Goal: Use online tool/utility: Utilize a website feature to perform a specific function

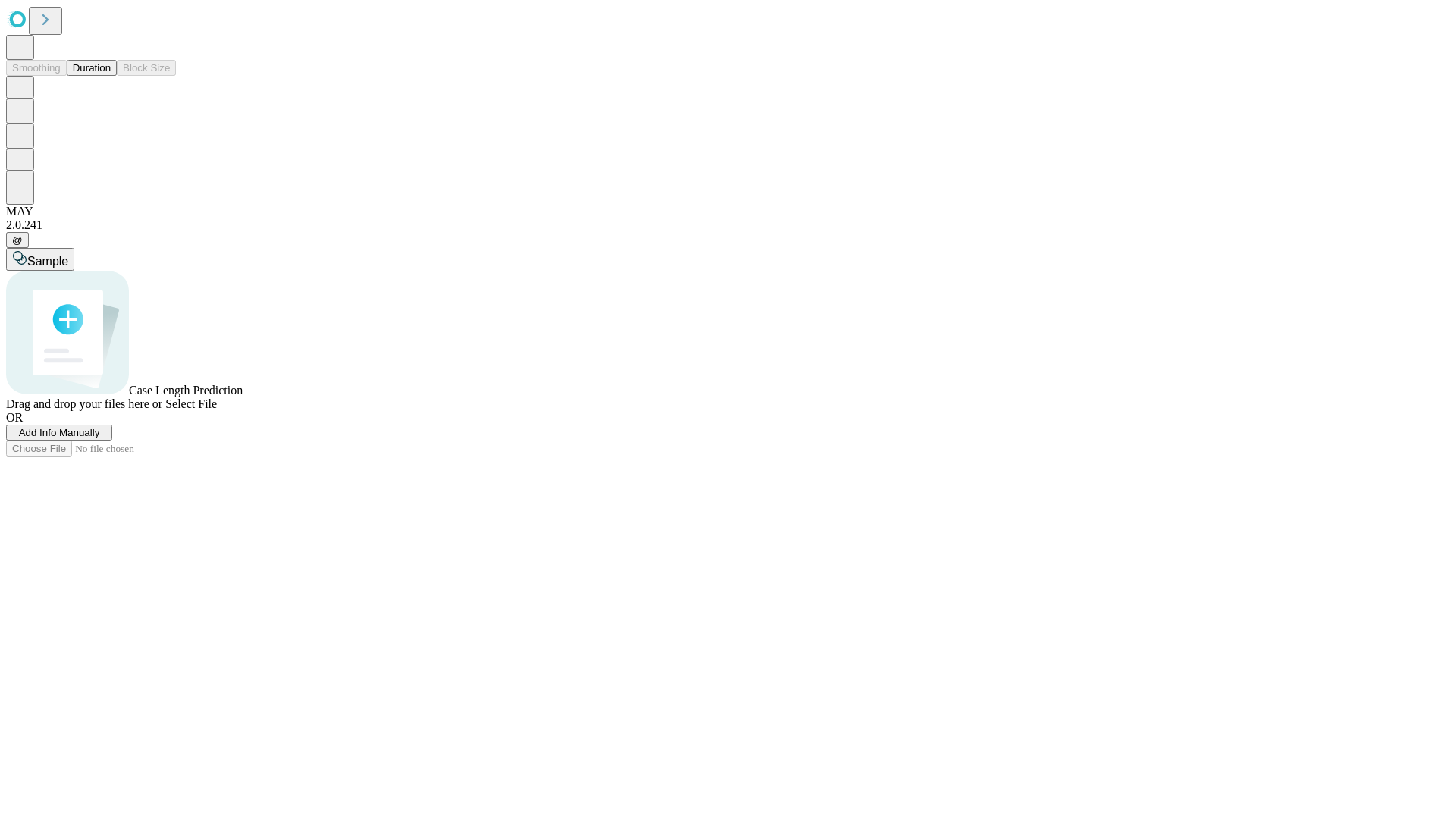
click at [110, 75] on button "Duration" at bounding box center [91, 68] width 50 height 16
click at [100, 438] on span "Add Info Manually" at bounding box center [59, 433] width 81 height 11
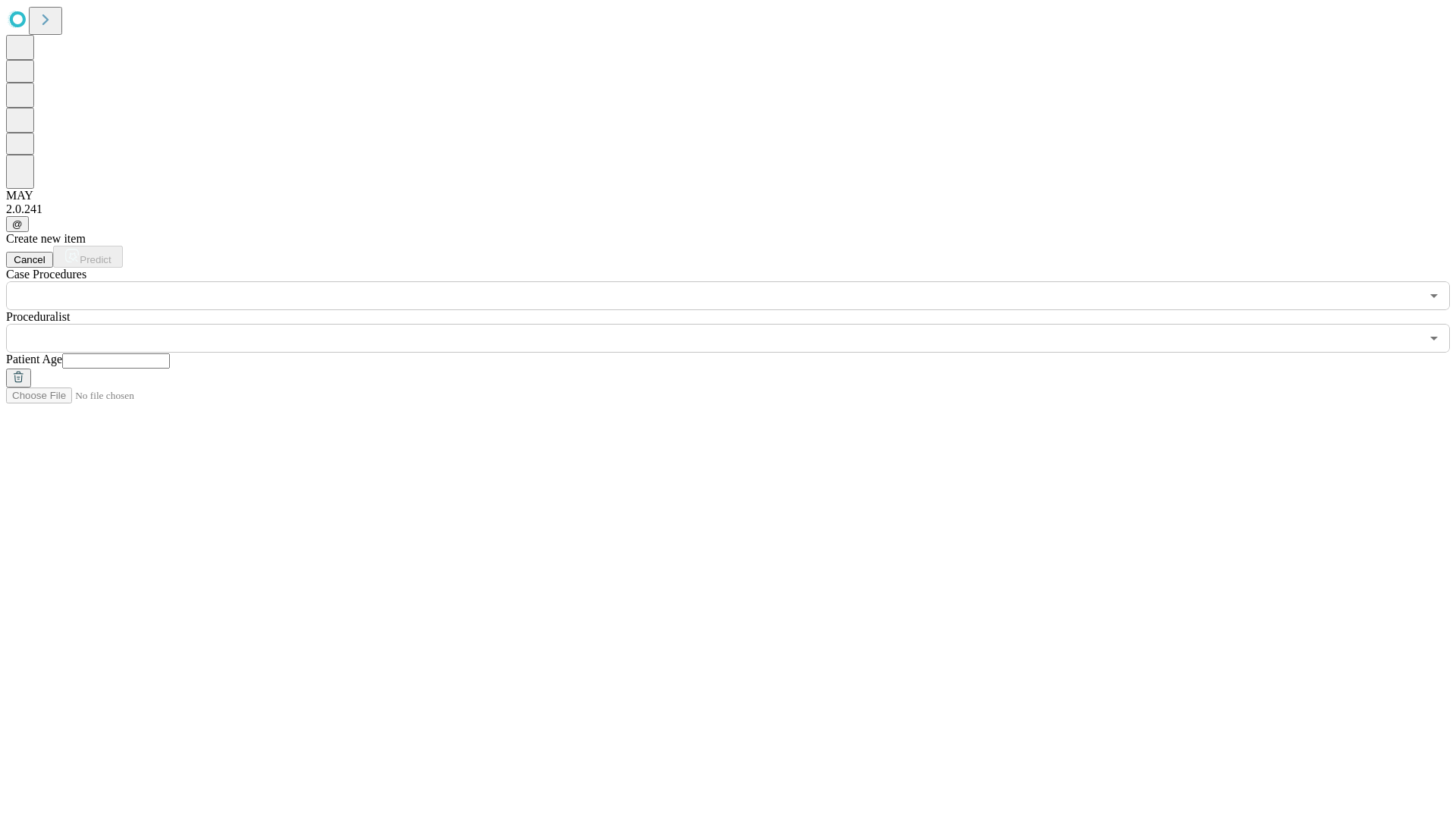
click at [170, 353] on input "text" at bounding box center [116, 361] width 107 height 15
type input "**"
click at [739, 324] on input "text" at bounding box center [712, 338] width 1415 height 29
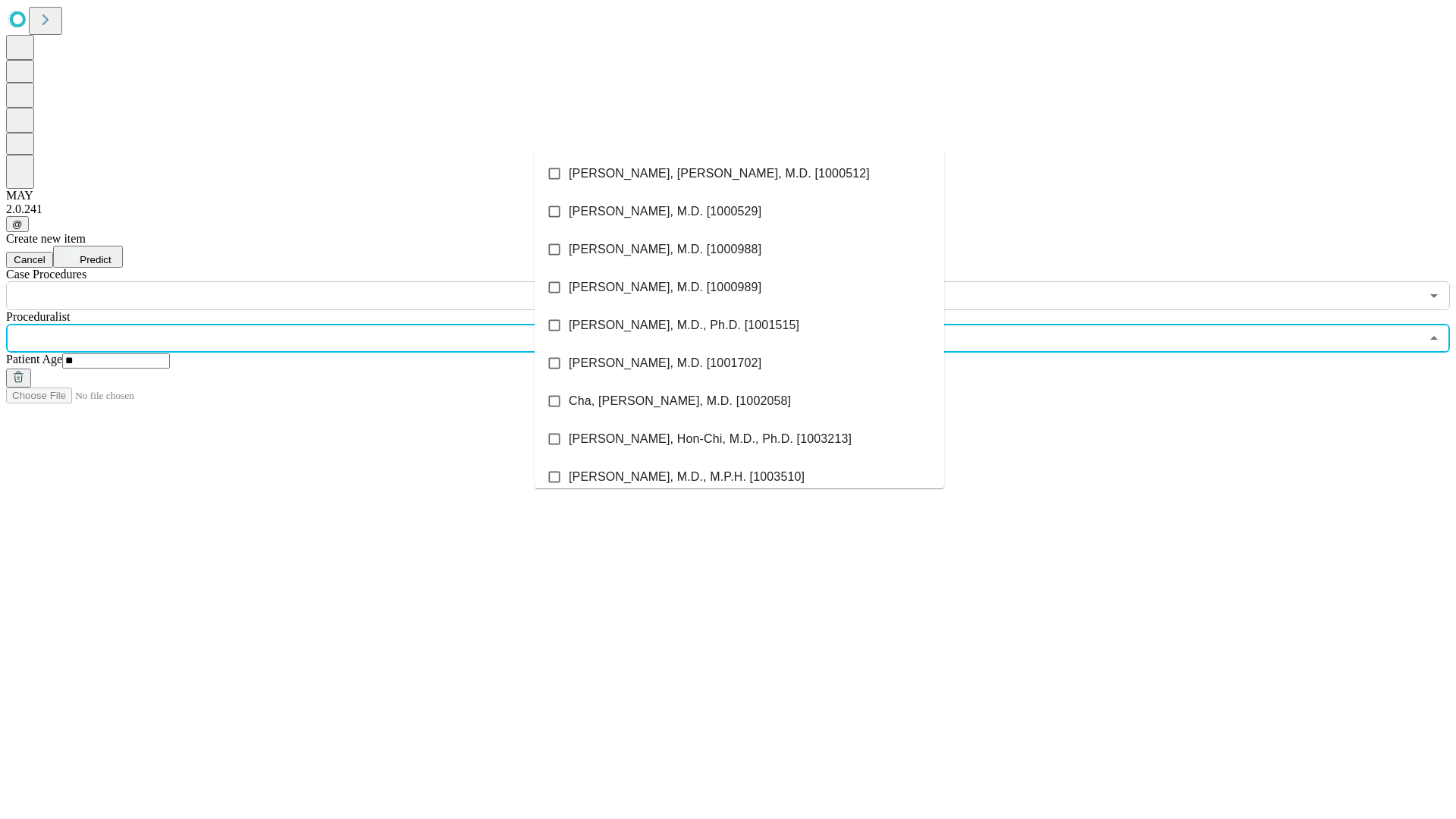
click at [740, 173] on li "[PERSON_NAME], [PERSON_NAME], M.D. [1000512]" at bounding box center [739, 173] width 409 height 38
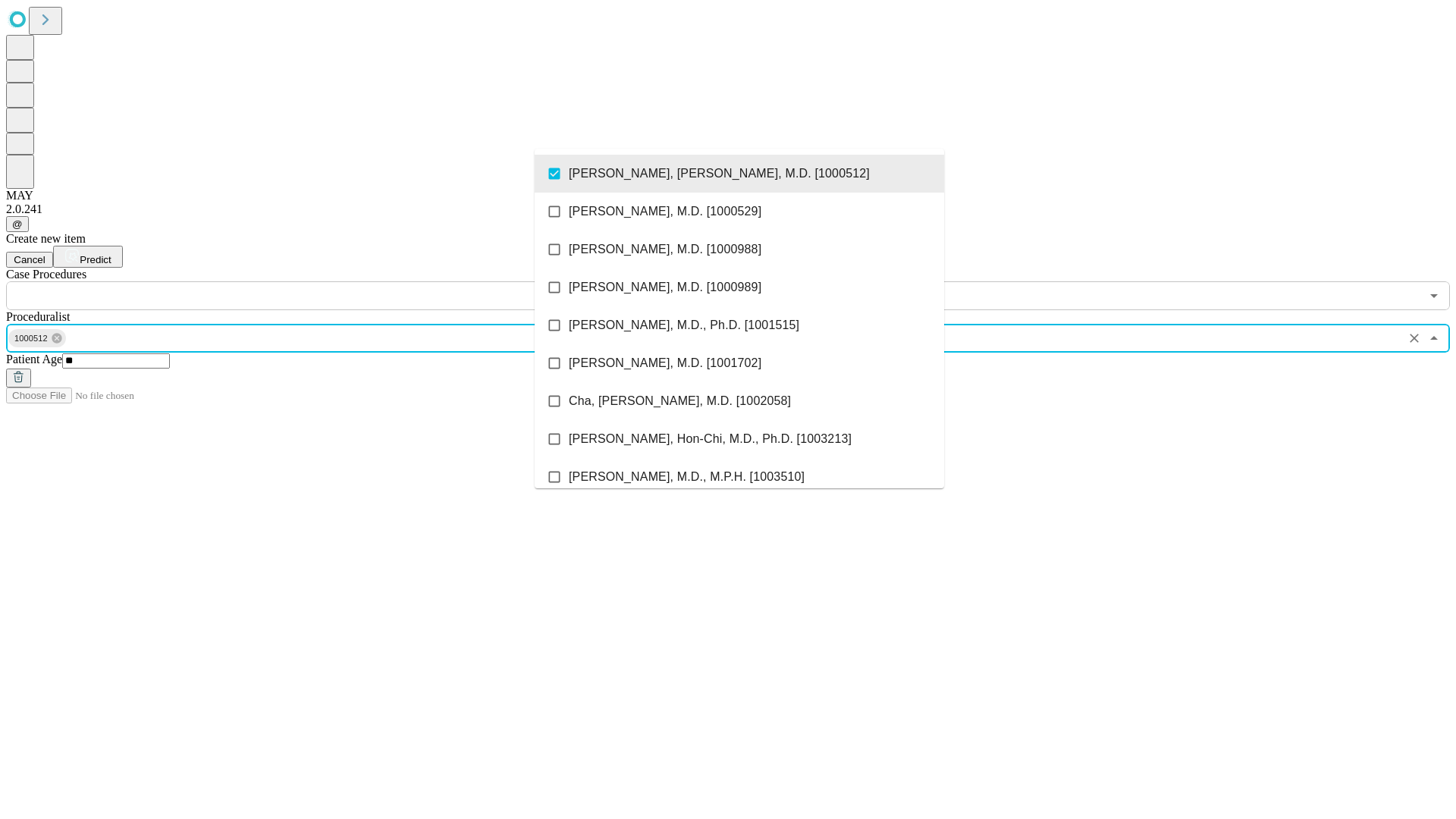
click at [319, 282] on input "text" at bounding box center [712, 296] width 1415 height 29
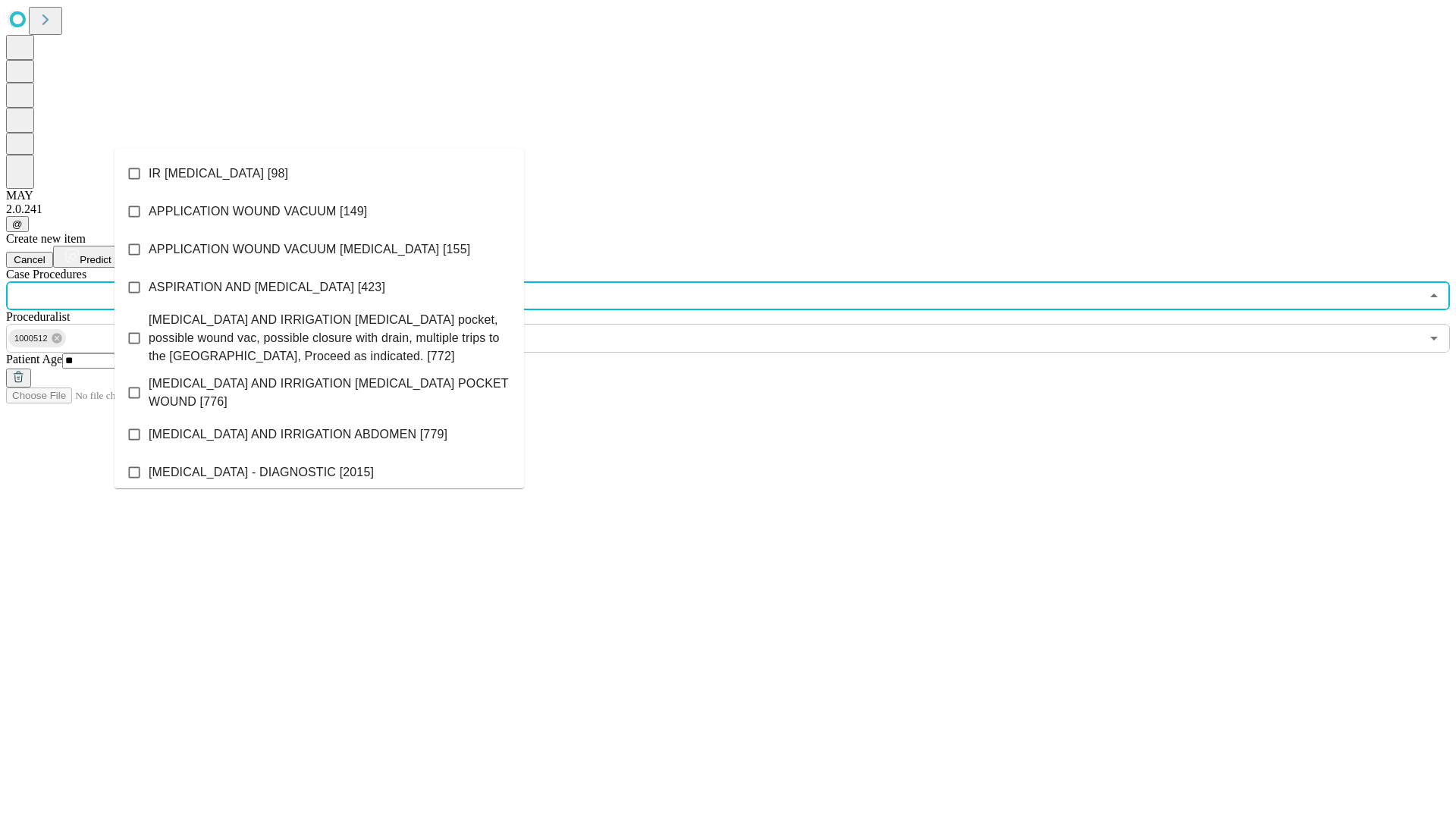
click at [319, 173] on li "IR [MEDICAL_DATA] [98]" at bounding box center [319, 173] width 409 height 38
click at [110, 254] on span "Predict" at bounding box center [94, 260] width 31 height 11
